Goal: Information Seeking & Learning: Learn about a topic

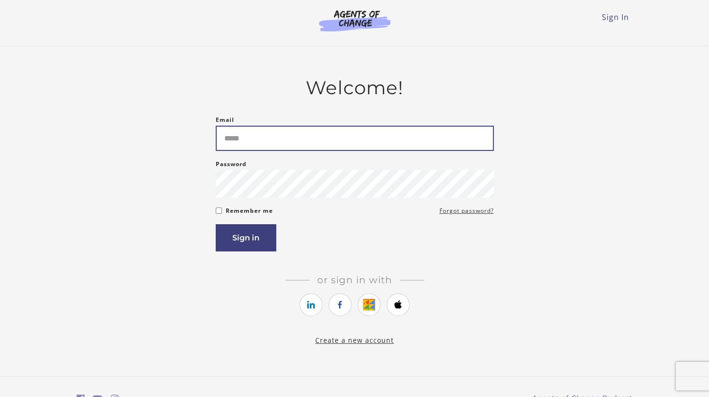
type input "**********"
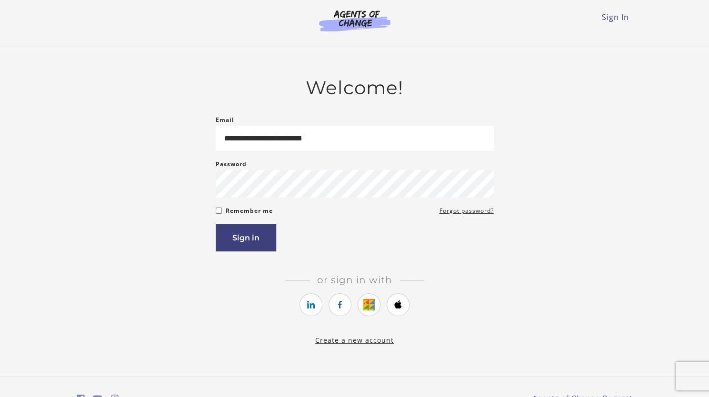
click at [266, 225] on form "**********" at bounding box center [355, 182] width 278 height 137
click at [252, 234] on button "Sign in" at bounding box center [246, 237] width 60 height 27
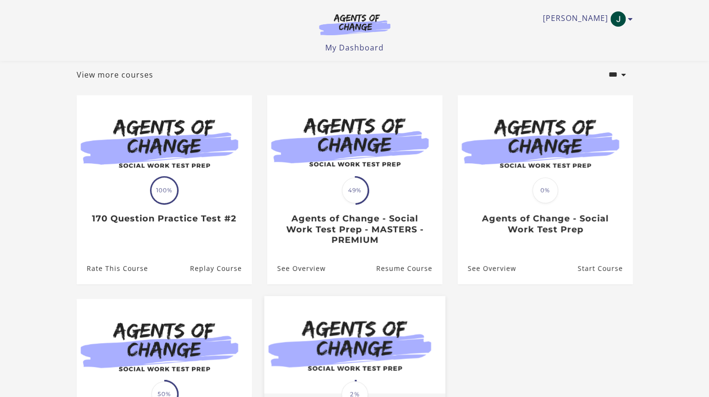
scroll to position [48, 0]
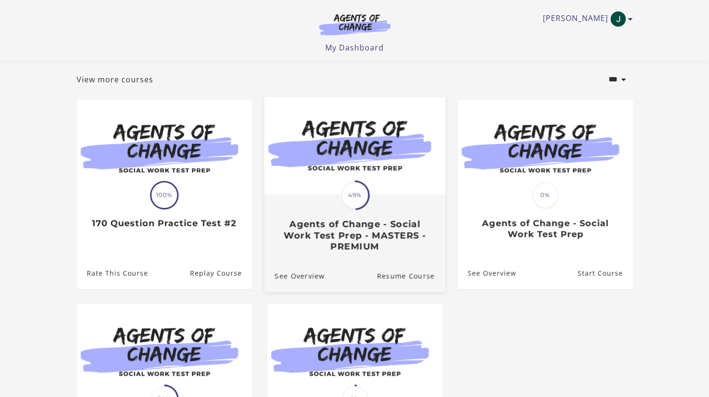
click at [347, 226] on h3 "Agents of Change - Social Work Test Prep - MASTERS - PREMIUM" at bounding box center [354, 234] width 160 height 33
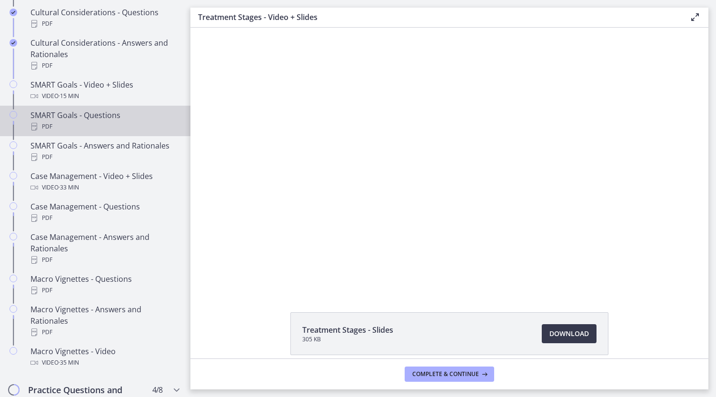
scroll to position [809, 0]
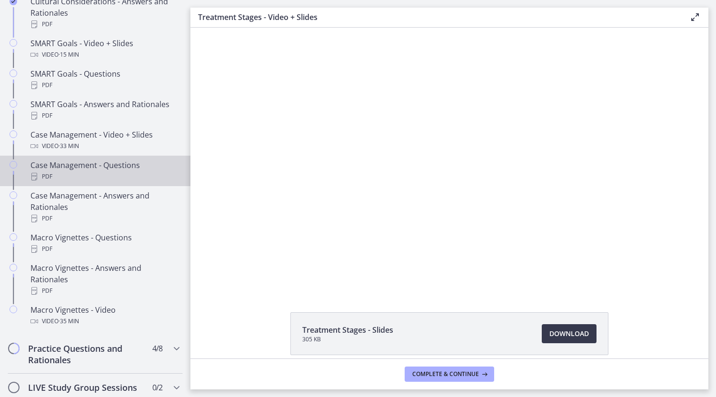
click at [94, 182] on div "PDF" at bounding box center [104, 176] width 148 height 11
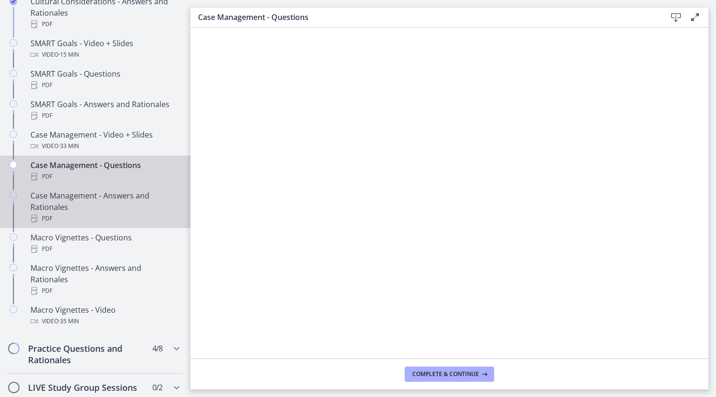
click at [124, 197] on link "Case Management - Answers and Rationales PDF" at bounding box center [95, 207] width 190 height 42
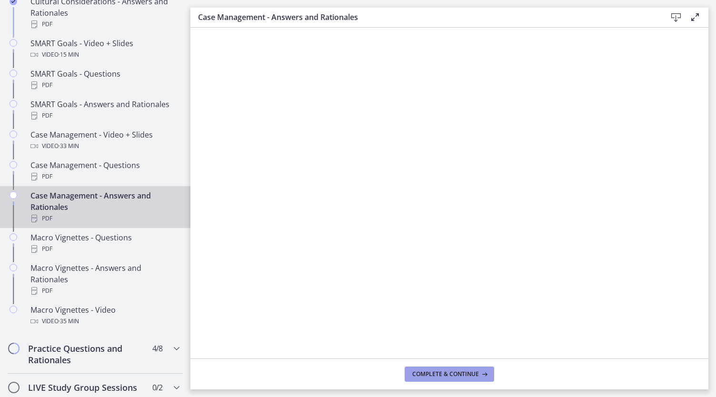
click at [452, 374] on span "Complete & continue" at bounding box center [445, 374] width 67 height 8
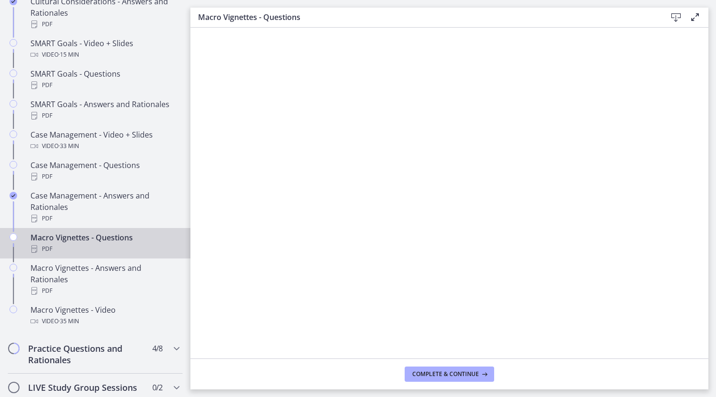
click at [424, 384] on footer "Complete & continue" at bounding box center [449, 373] width 518 height 31
click at [425, 382] on footer "Complete & continue" at bounding box center [449, 373] width 518 height 31
click at [462, 372] on span "Complete & continue" at bounding box center [445, 374] width 67 height 8
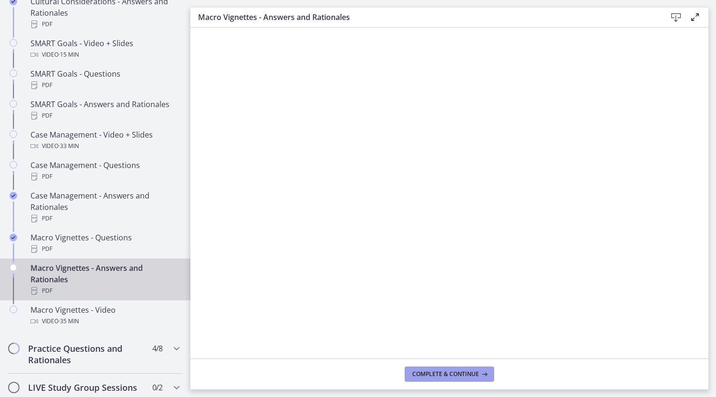
click at [420, 372] on span "Complete & continue" at bounding box center [445, 374] width 67 height 8
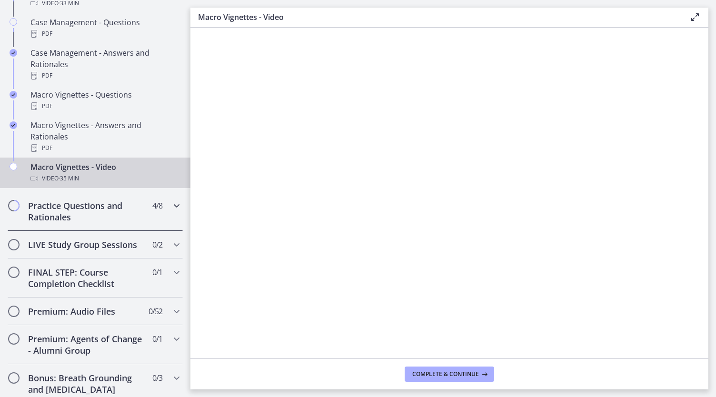
click at [79, 223] on h2 "Practice Questions and Rationales" at bounding box center [86, 211] width 116 height 23
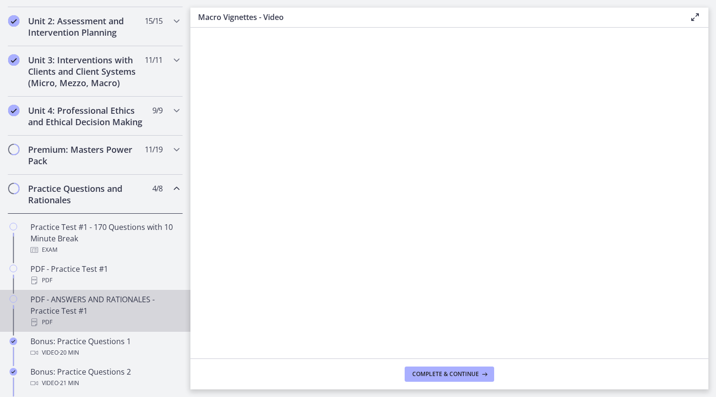
scroll to position [326, 0]
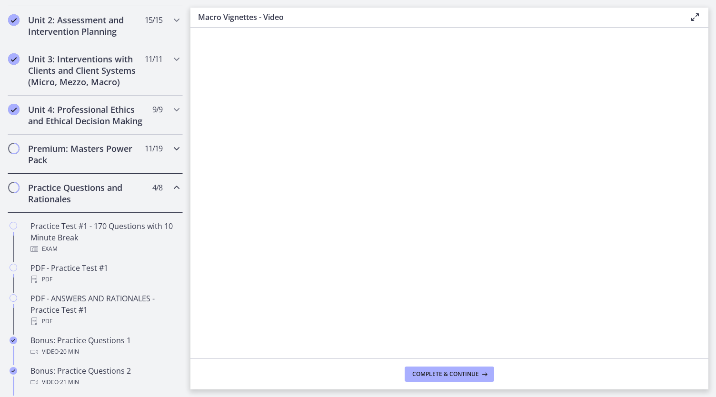
click at [101, 166] on h2 "Premium: Masters Power Pack" at bounding box center [86, 154] width 116 height 23
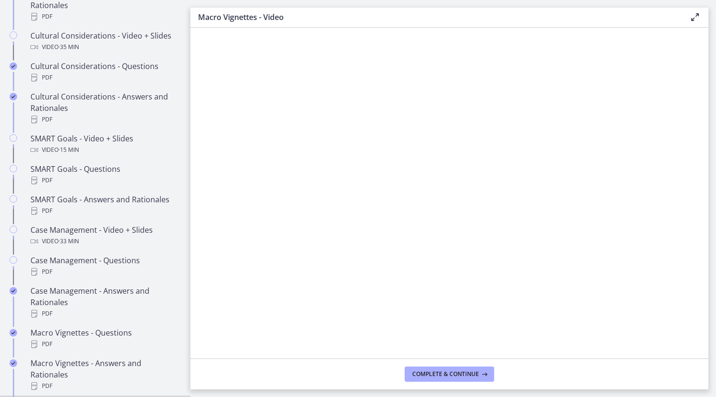
scroll to position [1065, 0]
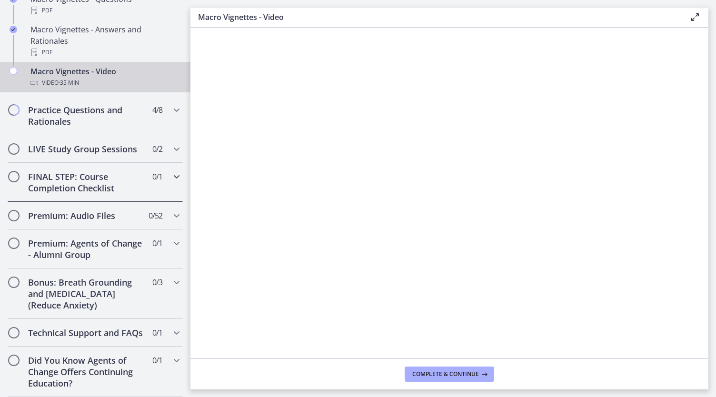
click at [65, 181] on h2 "FINAL STEP: Course Completion Checklist" at bounding box center [86, 182] width 116 height 23
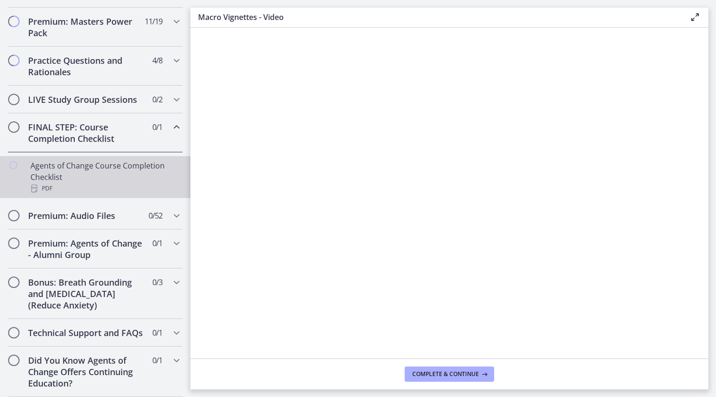
scroll to position [424, 0]
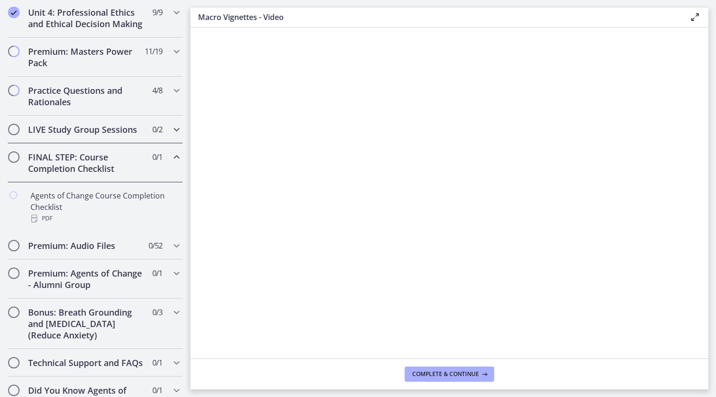
click at [77, 135] on h2 "LIVE Study Group Sessions" at bounding box center [86, 129] width 116 height 11
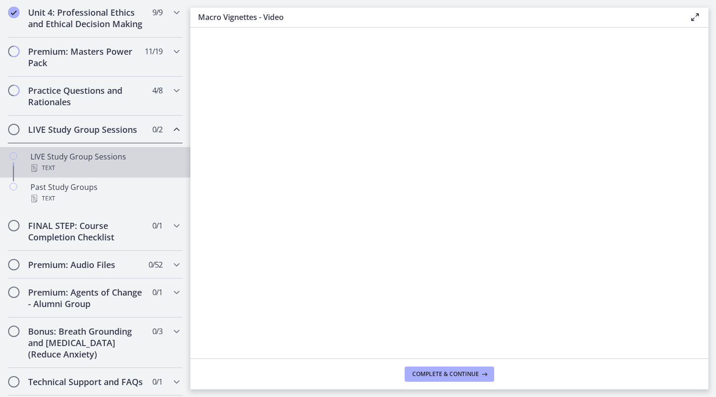
click at [89, 169] on div "LIVE Study Group Sessions Text" at bounding box center [104, 162] width 148 height 23
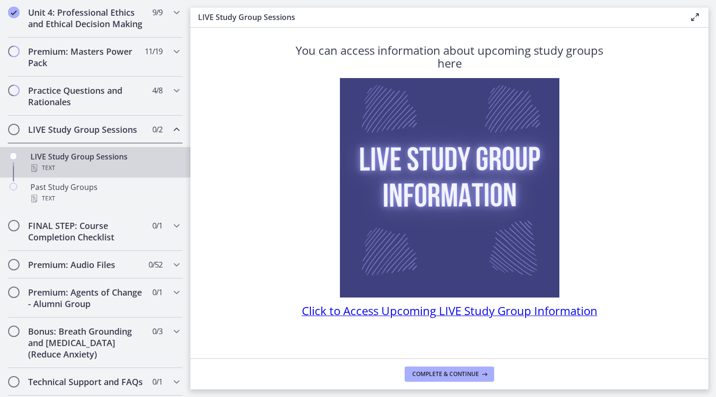
scroll to position [14, 0]
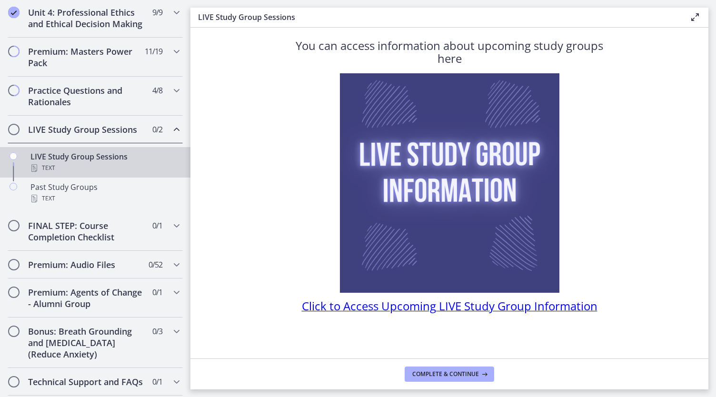
click at [404, 307] on span "Click to Access Upcoming LIVE Study Group Information" at bounding box center [450, 306] width 296 height 16
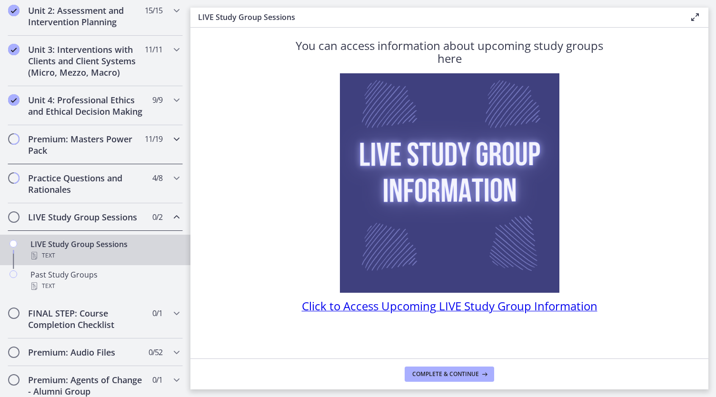
scroll to position [328, 0]
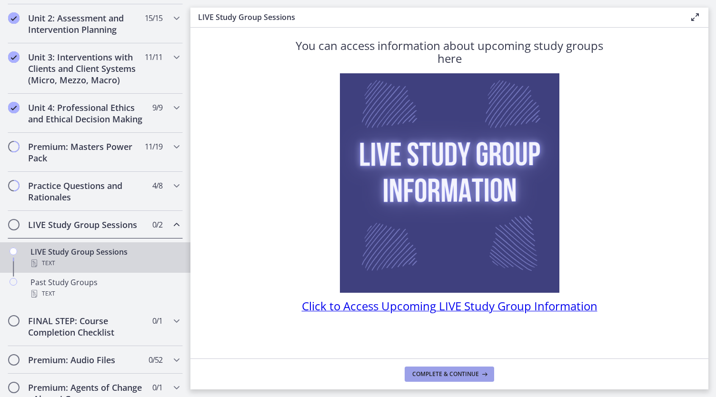
click at [447, 375] on span "Complete & continue" at bounding box center [445, 374] width 67 height 8
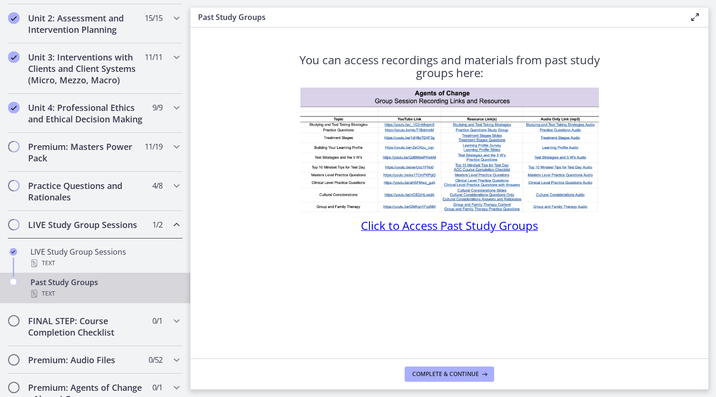
click at [395, 225] on span "Click to Access Past Study Groups" at bounding box center [449, 225] width 177 height 16
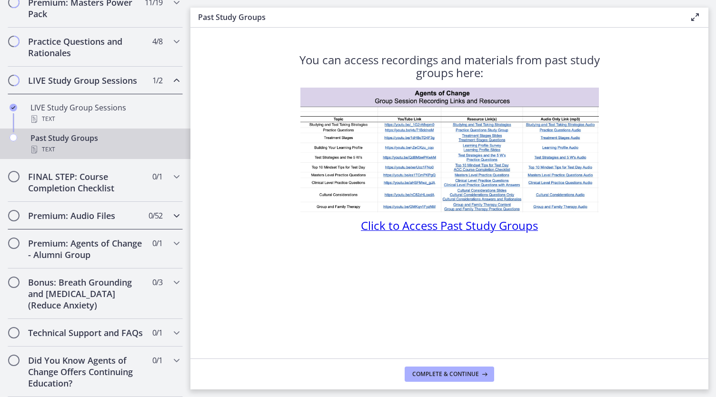
scroll to position [490, 0]
click at [93, 174] on h2 "FINAL STEP: Course Completion Checklist" at bounding box center [86, 182] width 116 height 23
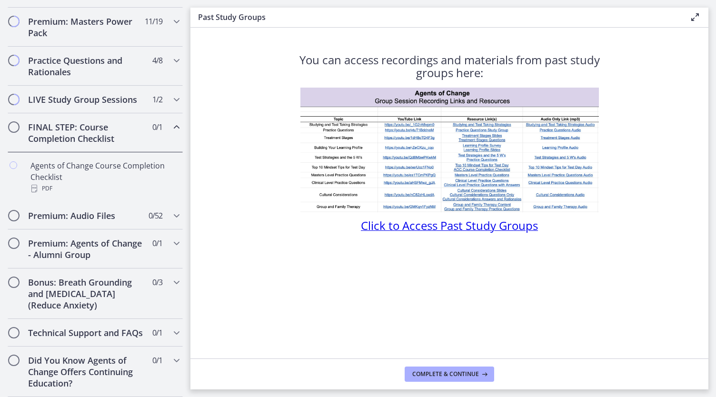
click at [81, 121] on h2 "FINAL STEP: Course Completion Checklist" at bounding box center [86, 132] width 116 height 23
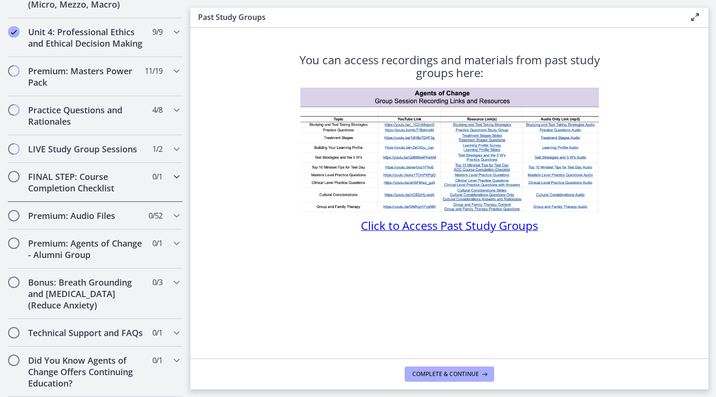
click at [100, 163] on div "FINAL STEP: Course Completion Checklist 0 / 1 Completed" at bounding box center [95, 182] width 175 height 39
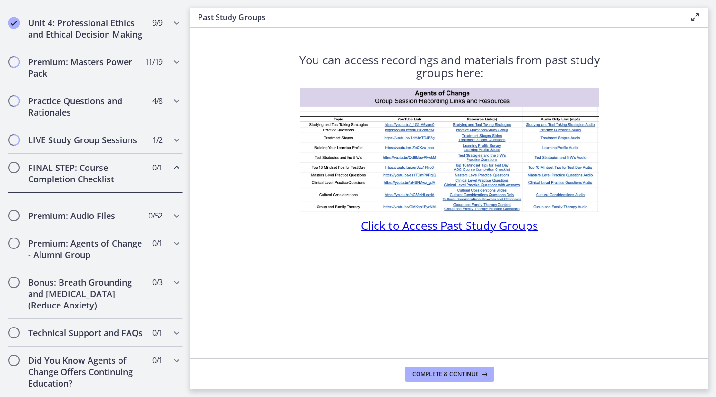
scroll to position [471, 0]
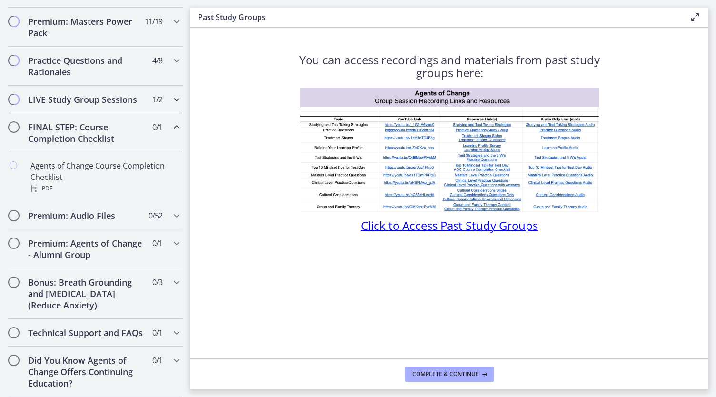
click at [85, 94] on h2 "LIVE Study Group Sessions" at bounding box center [86, 99] width 116 height 11
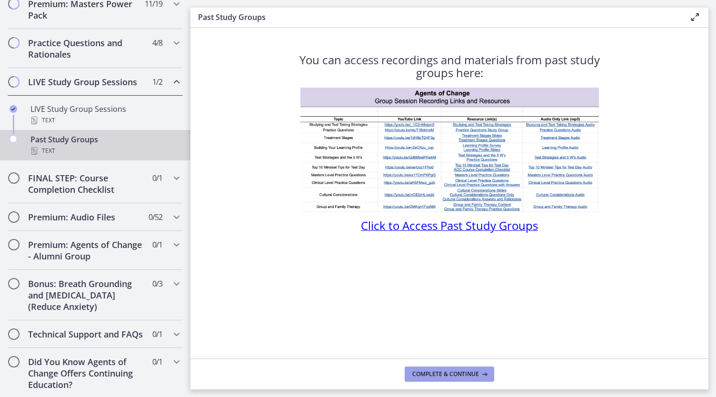
click at [458, 374] on span "Complete & continue" at bounding box center [445, 374] width 67 height 8
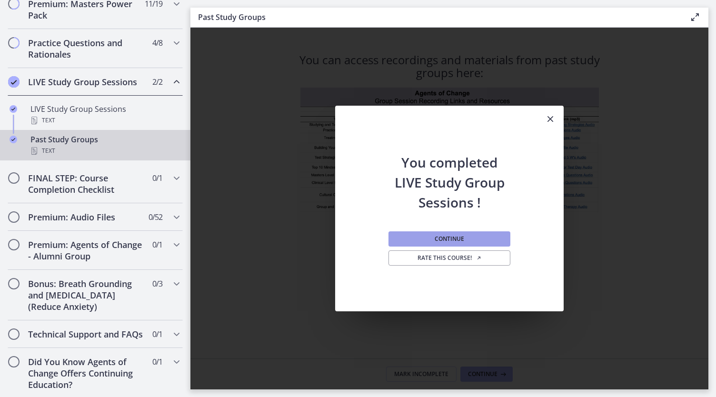
click at [426, 234] on button "Continue" at bounding box center [449, 238] width 122 height 15
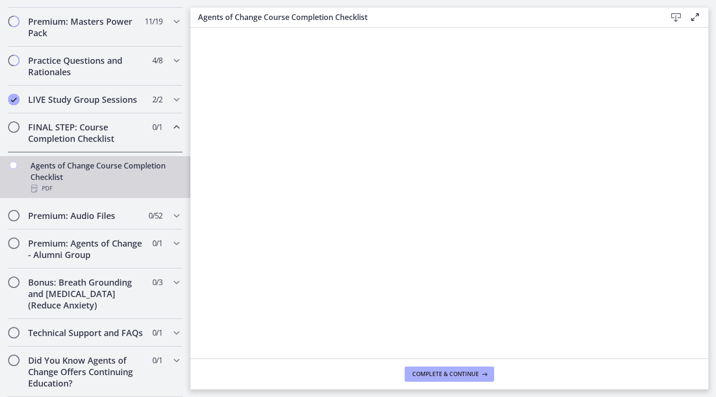
scroll to position [471, 0]
